Goal: Navigation & Orientation: Find specific page/section

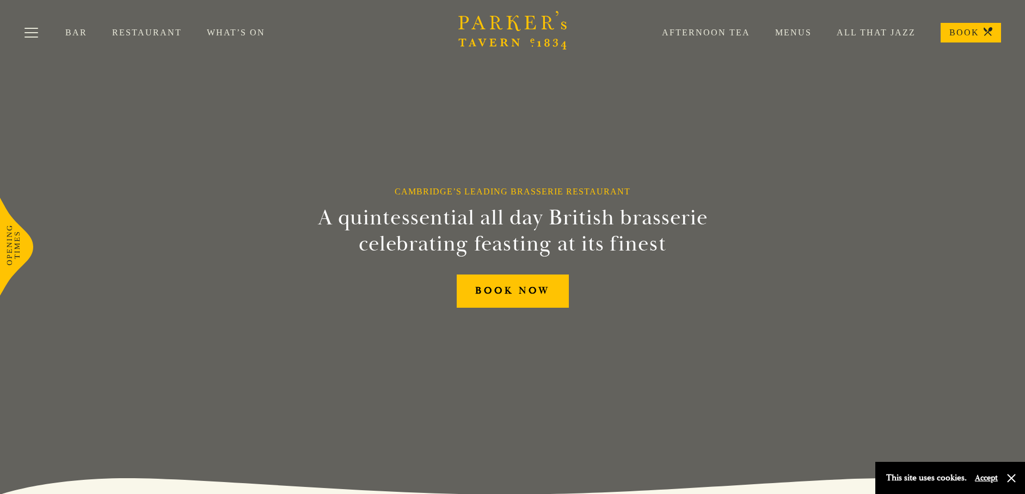
click at [794, 31] on link "Menus" at bounding box center [781, 32] width 62 height 11
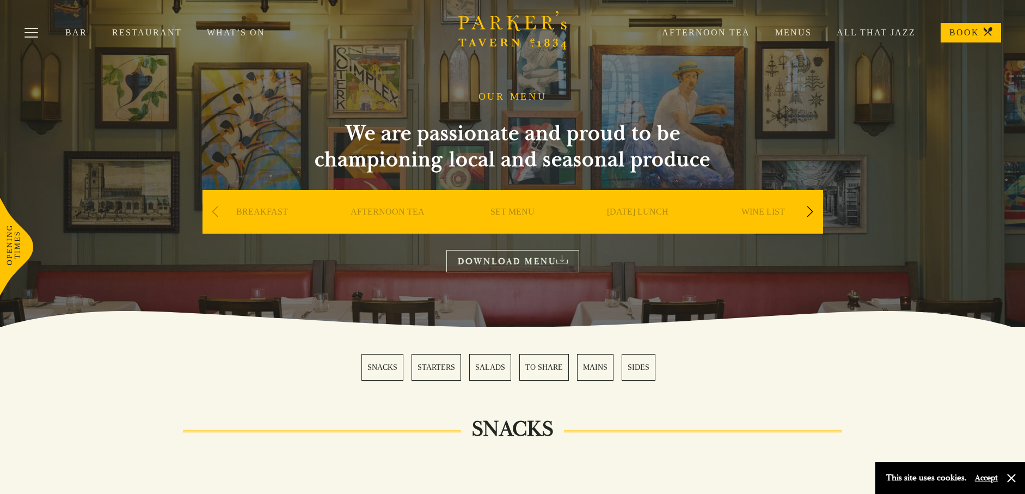
click at [513, 211] on link "SET MENU" at bounding box center [512, 228] width 44 height 44
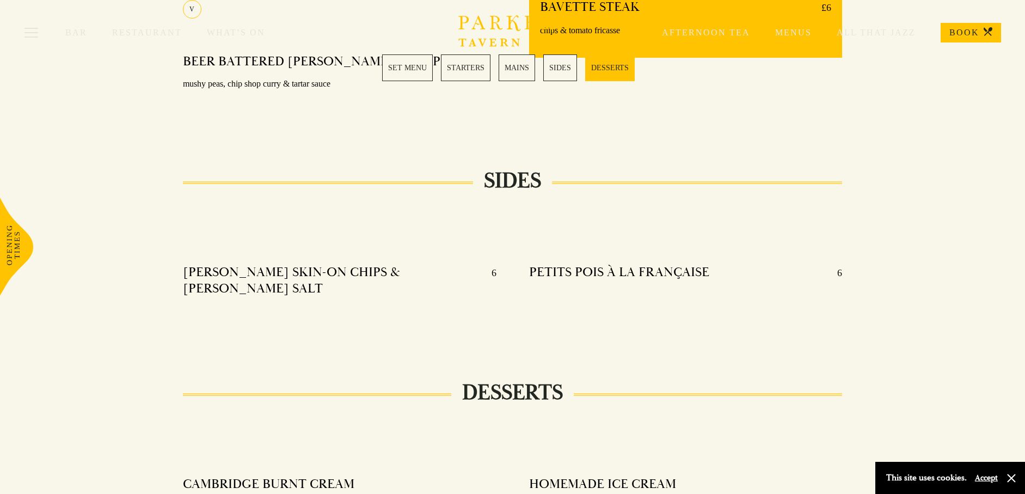
scroll to position [1089, 0]
